Goal: Task Accomplishment & Management: Manage account settings

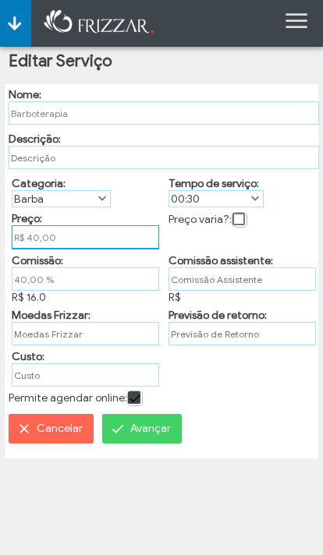
click at [69, 243] on input "R$ 40,00" at bounding box center [85, 237] width 147 height 24
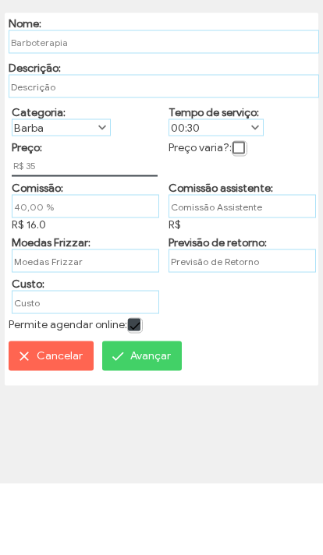
type input "R$ 35,00"
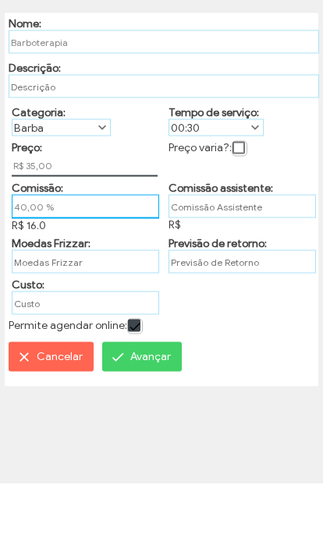
click at [53, 266] on input "40,00 %" at bounding box center [85, 278] width 147 height 24
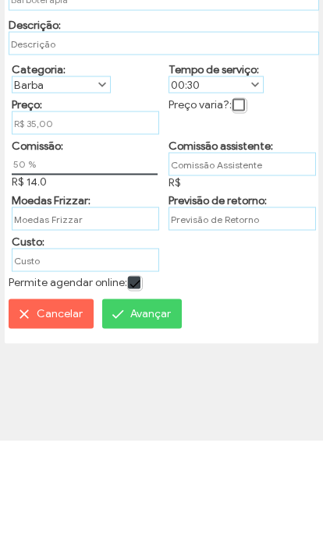
type input "50,00 %"
click at [153, 416] on span "Avançar" at bounding box center [150, 427] width 41 height 23
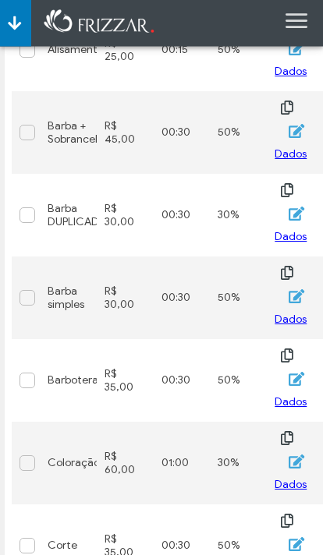
scroll to position [379, 0]
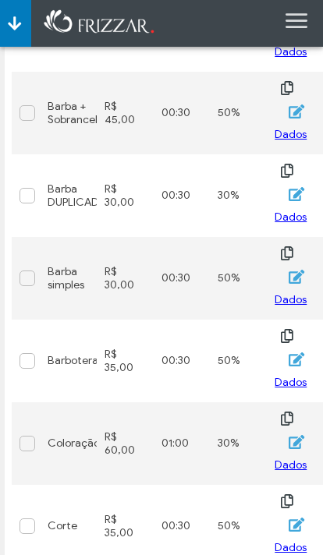
click at [289, 435] on icon "button" at bounding box center [296, 442] width 16 height 14
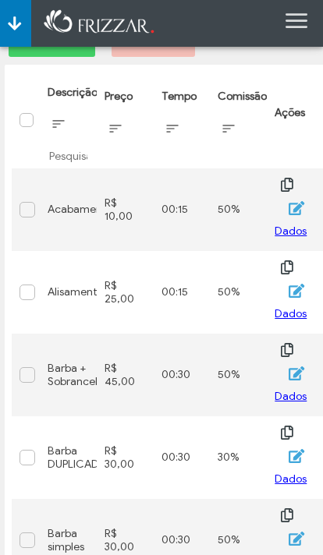
scroll to position [0, 0]
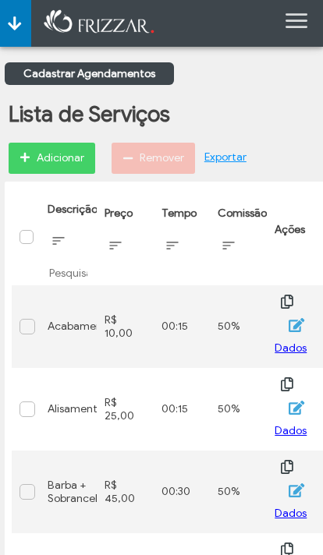
click at [34, 68] on link "Cadastrar Agendamentos" at bounding box center [89, 73] width 169 height 23
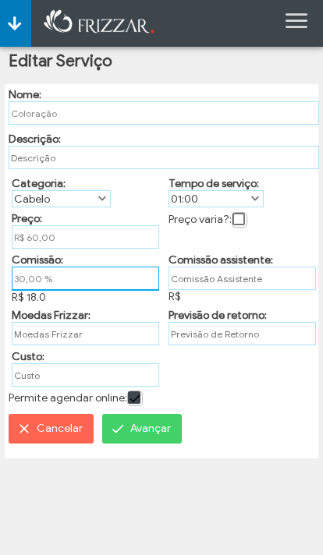
click at [115, 287] on input "30,00 %" at bounding box center [85, 278] width 147 height 24
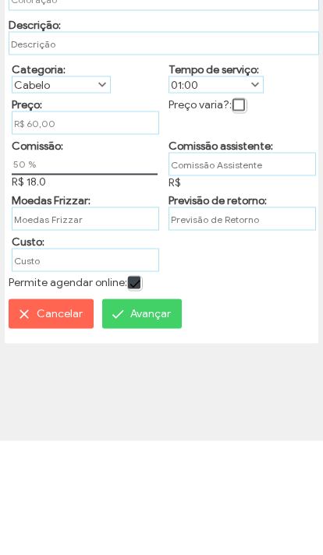
type input "50,00 %"
click at [171, 416] on span "Avançar" at bounding box center [150, 427] width 41 height 23
